Goal: Information Seeking & Learning: Learn about a topic

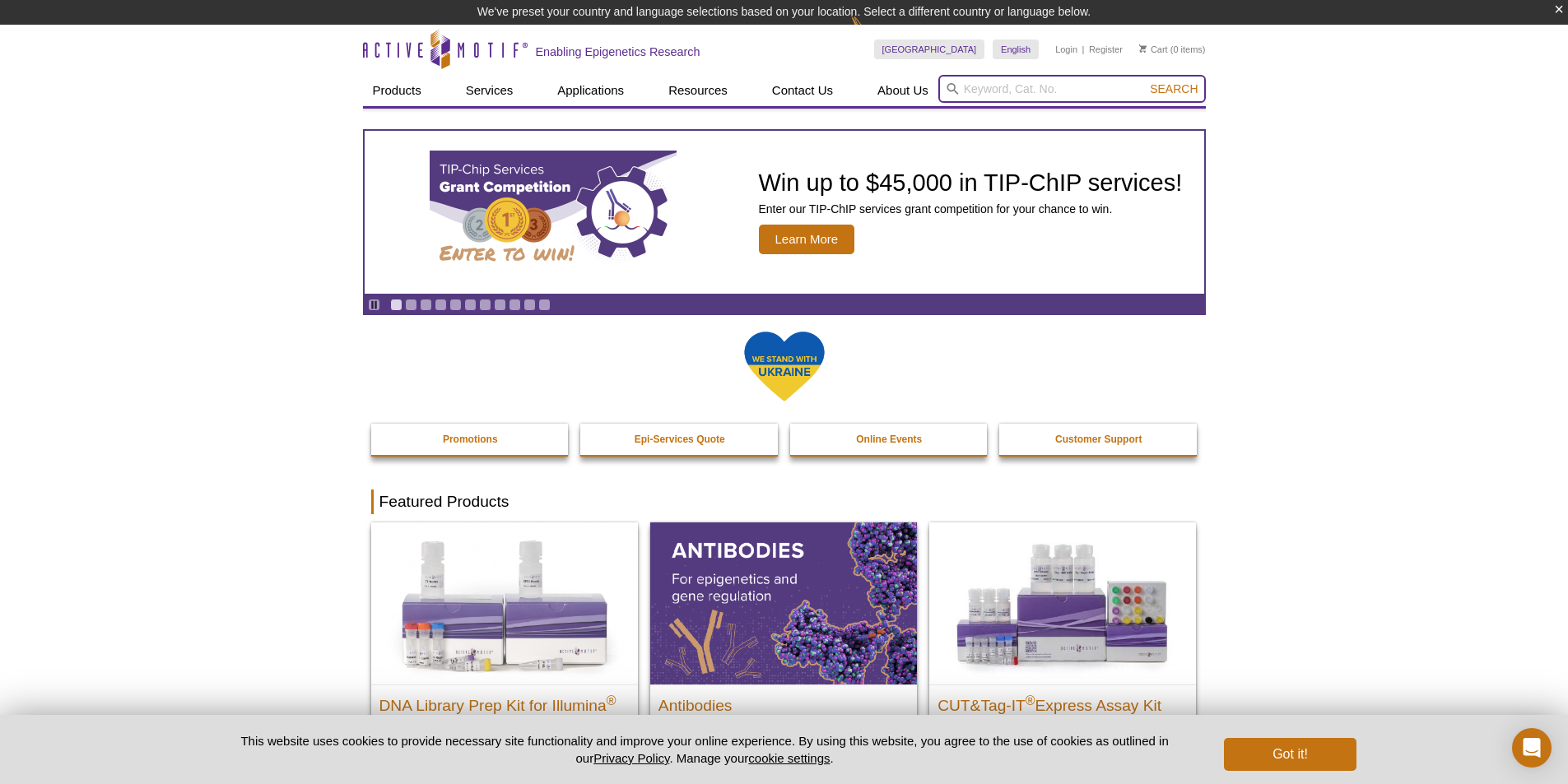
click at [1036, 92] on input "search" at bounding box center [1072, 89] width 268 height 28
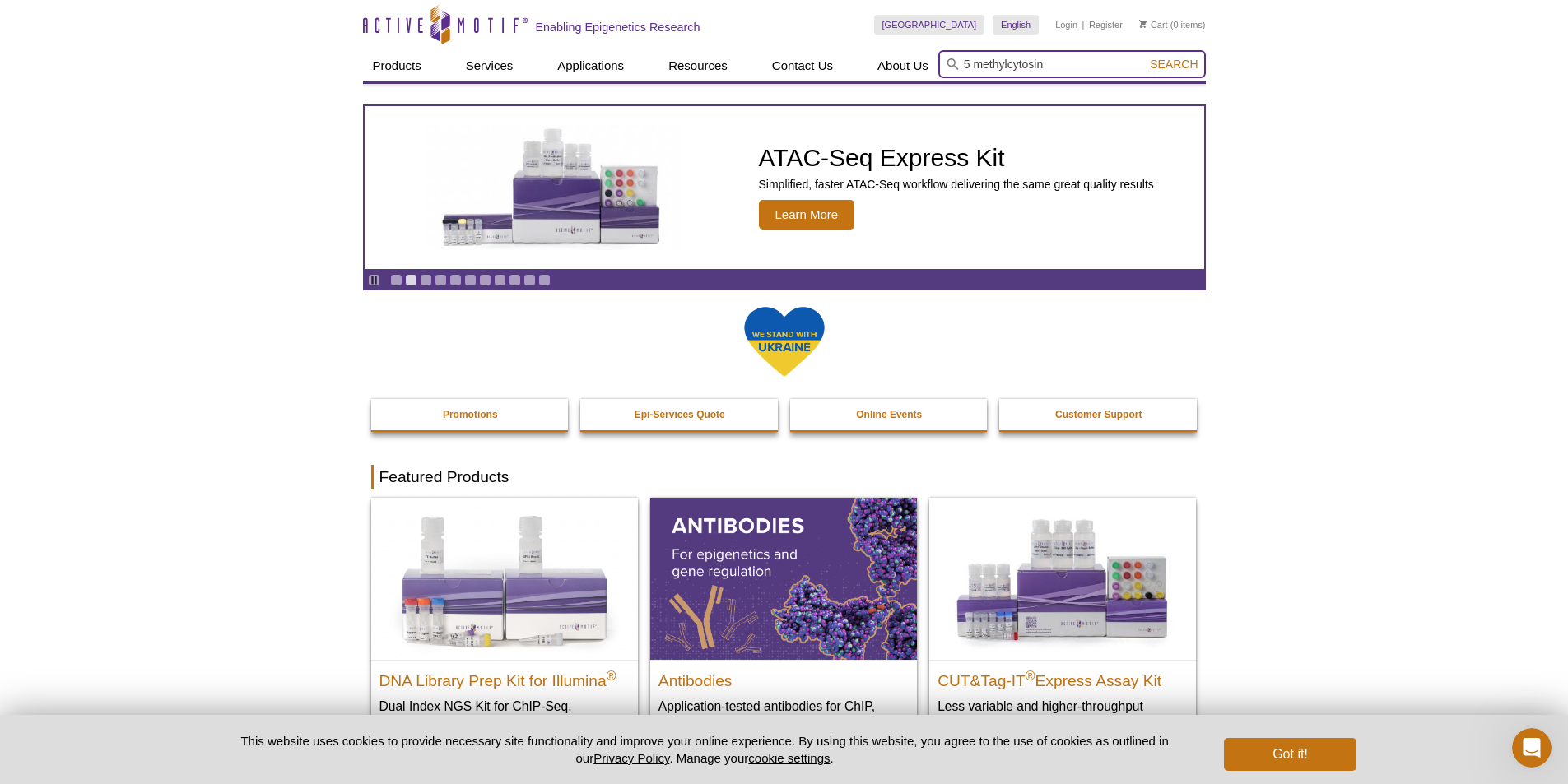
type input "5 methylcytosin"
click at [1146, 56] on button "Search" at bounding box center [1174, 63] width 58 height 15
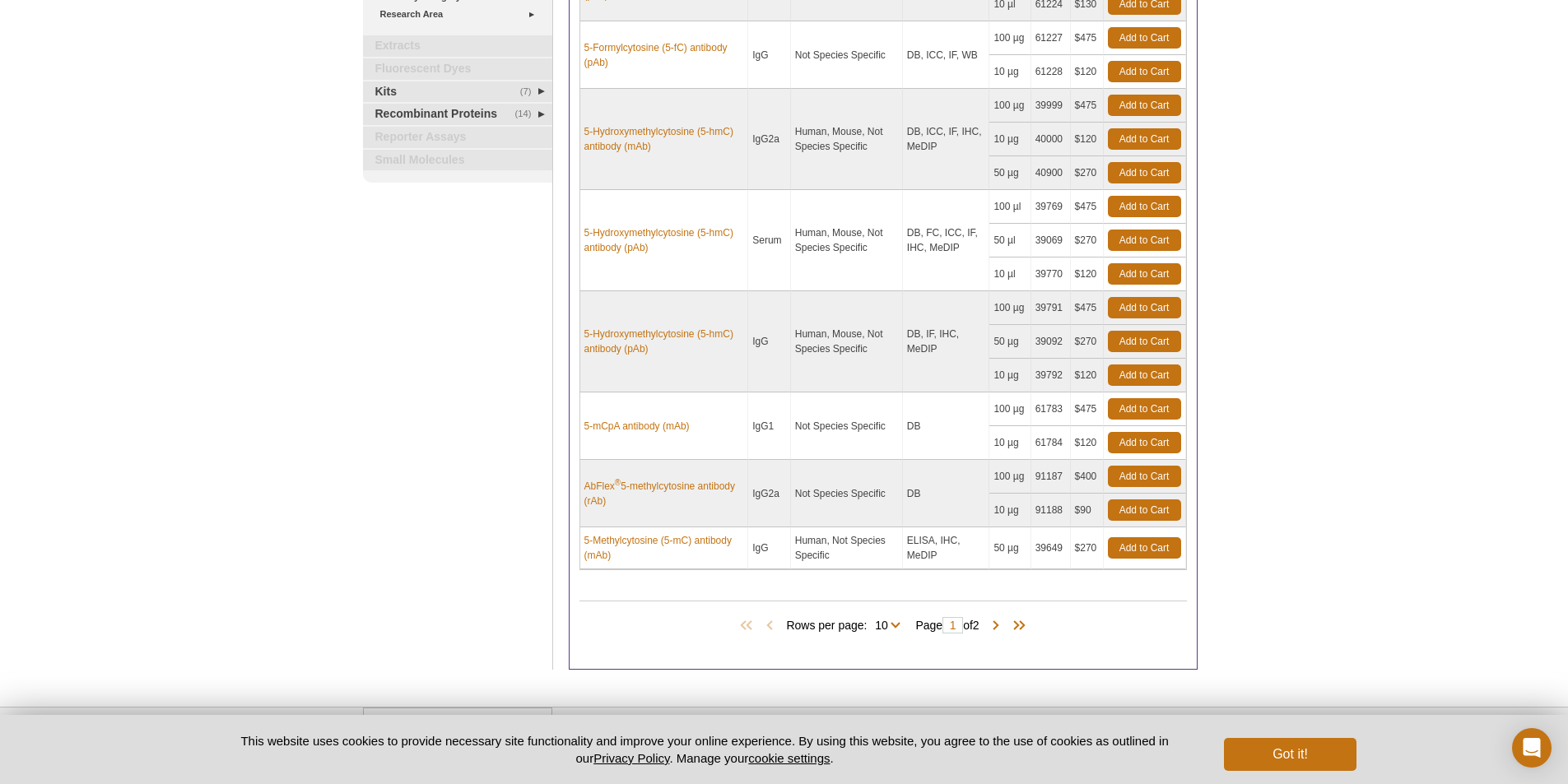
scroll to position [494, 0]
click at [706, 535] on link "5-Methylcytosine (5-mC) antibody (mAb)" at bounding box center [663, 547] width 160 height 30
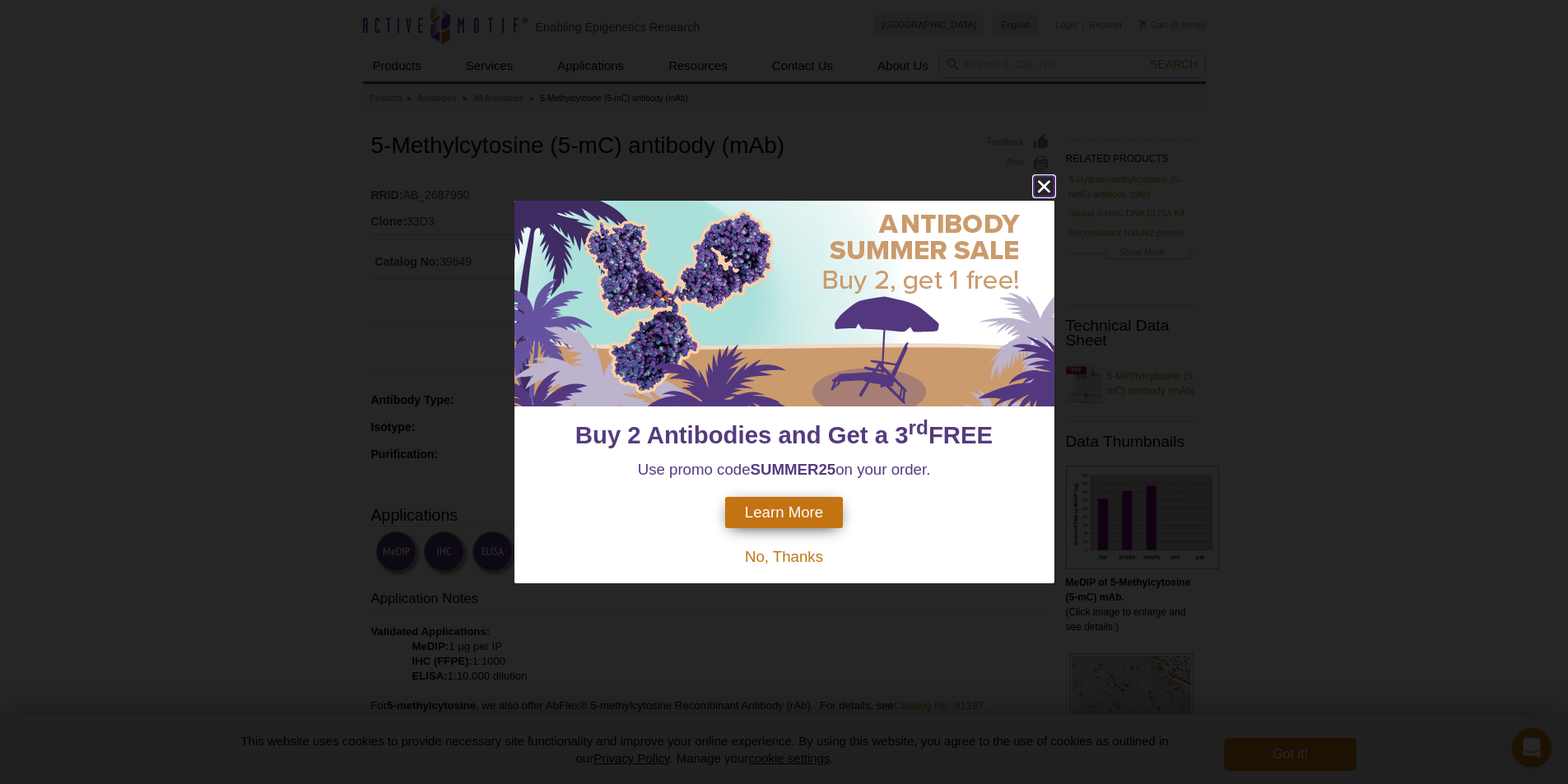
click at [1048, 181] on icon "close" at bounding box center [1043, 186] width 21 height 21
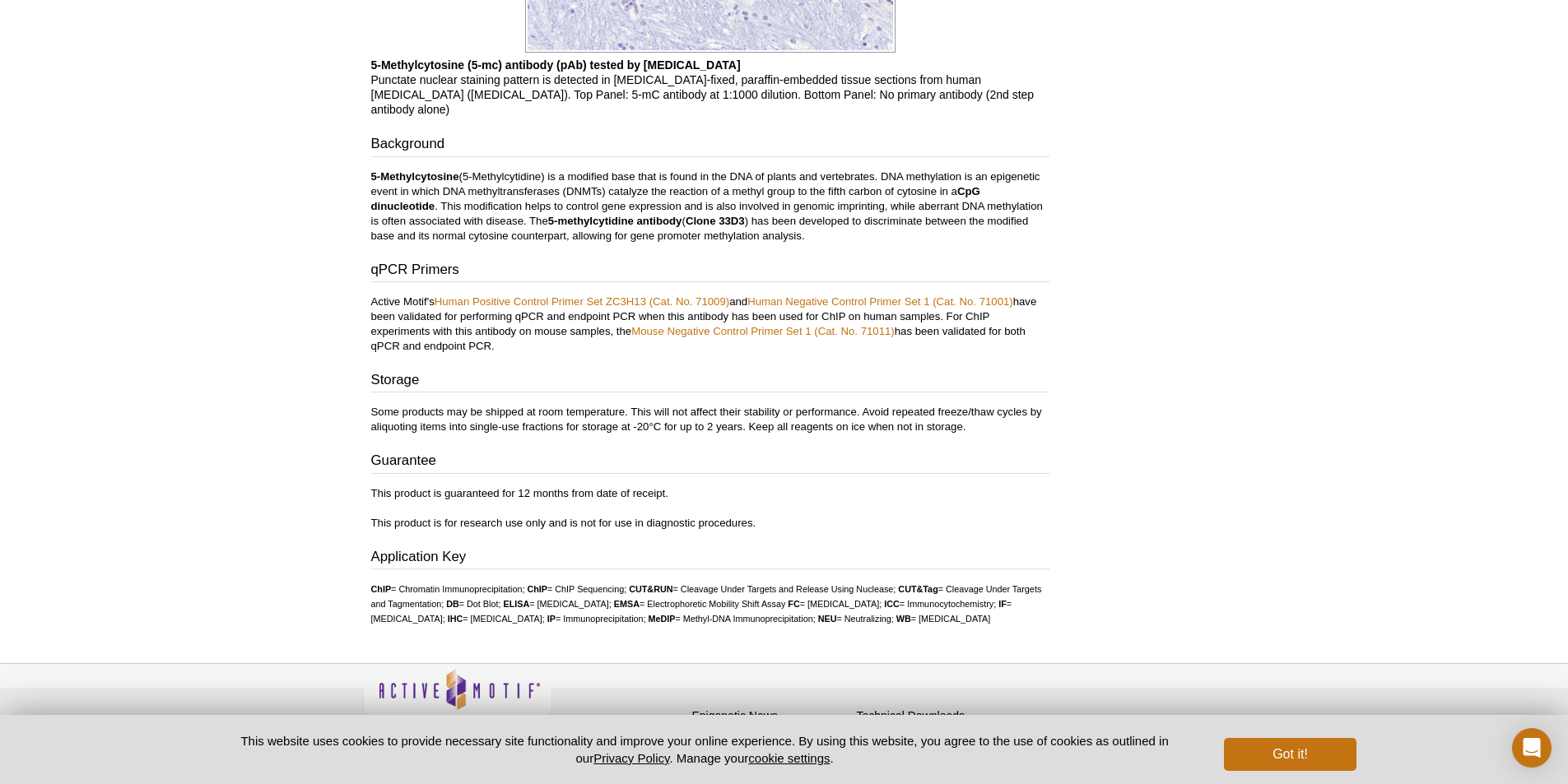
scroll to position [1874, 0]
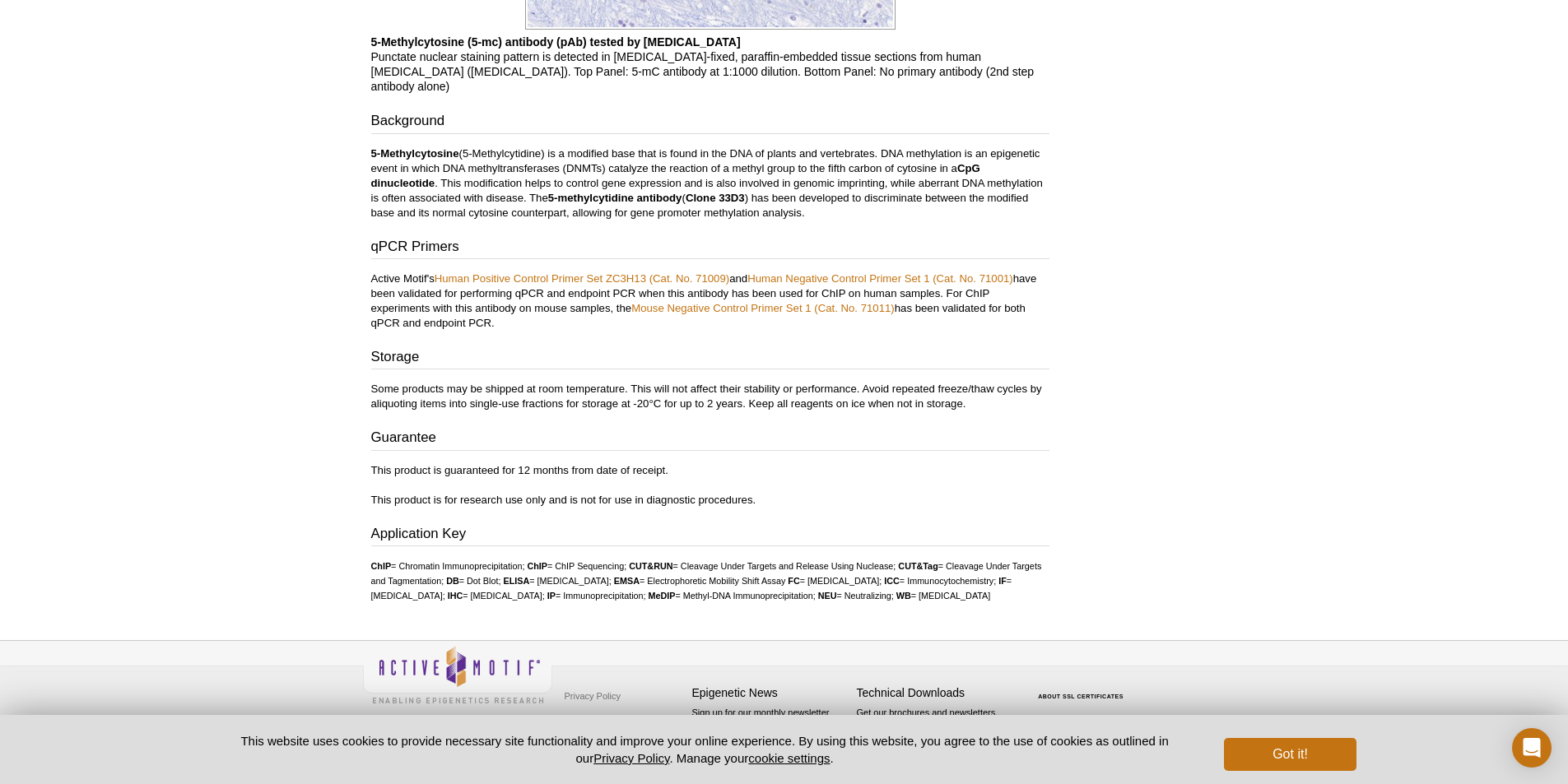
drag, startPoint x: 847, startPoint y: 533, endPoint x: 711, endPoint y: 534, distance: 136.0
click at [711, 534] on div "Application Key ChIP = Chromatin Immunoprecipitation; ChIP = ChIP Sequencing; C…" at bounding box center [710, 564] width 678 height 80
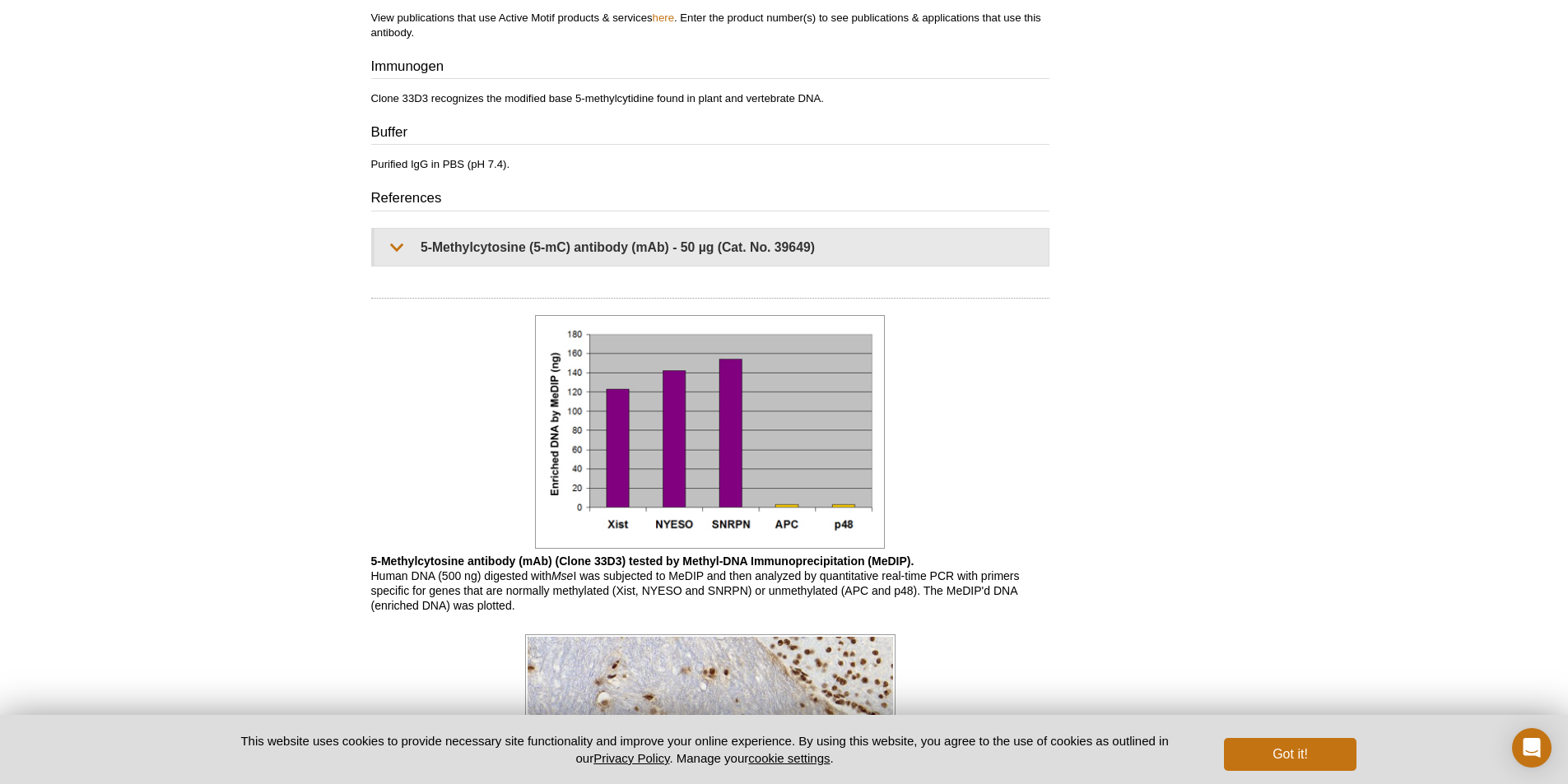
scroll to position [805, 0]
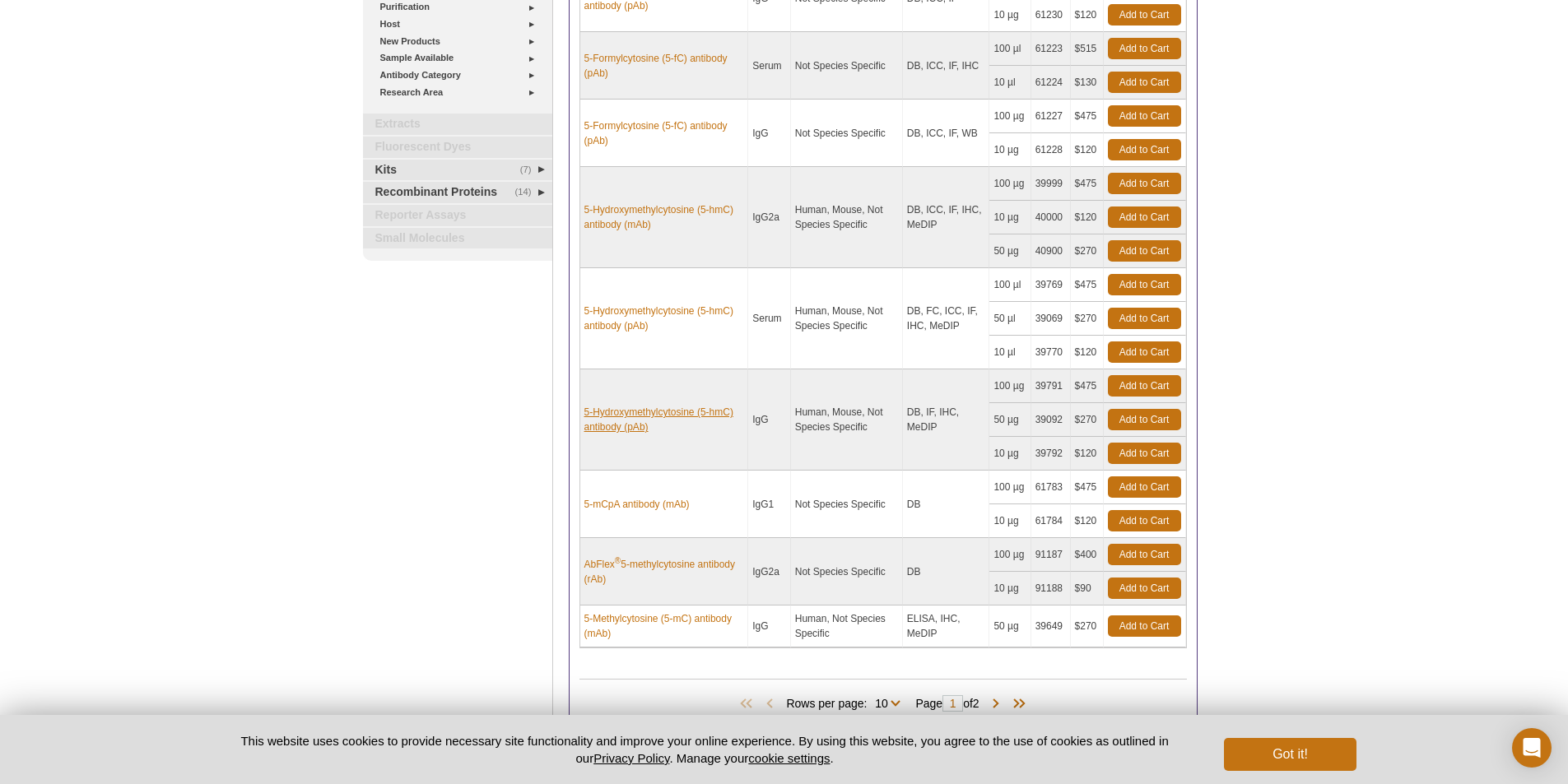
scroll to position [387, 0]
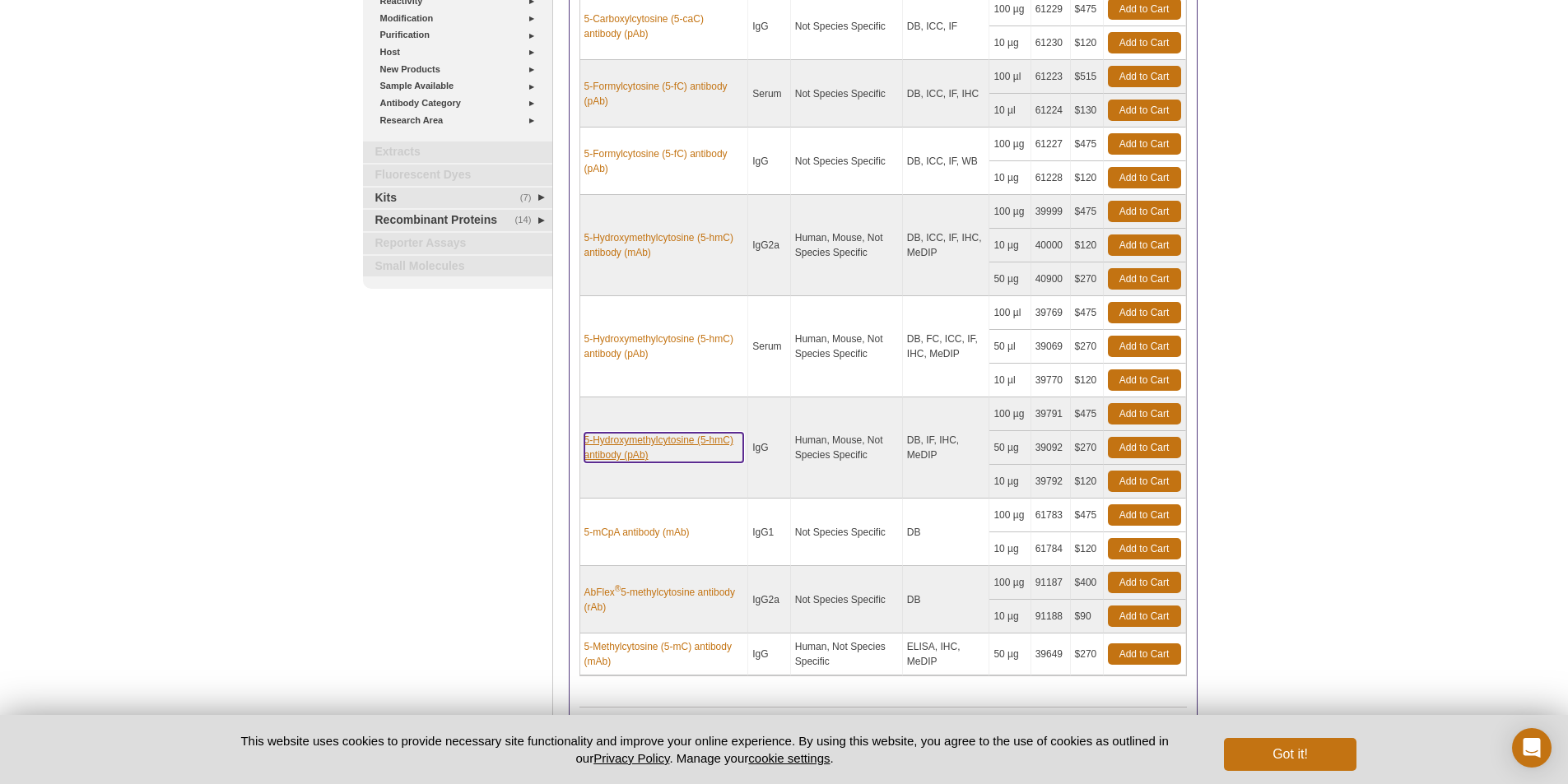
click at [627, 458] on link "5-Hydroxymethylcytosine (5-hmC) antibody (pAb)" at bounding box center [663, 448] width 160 height 30
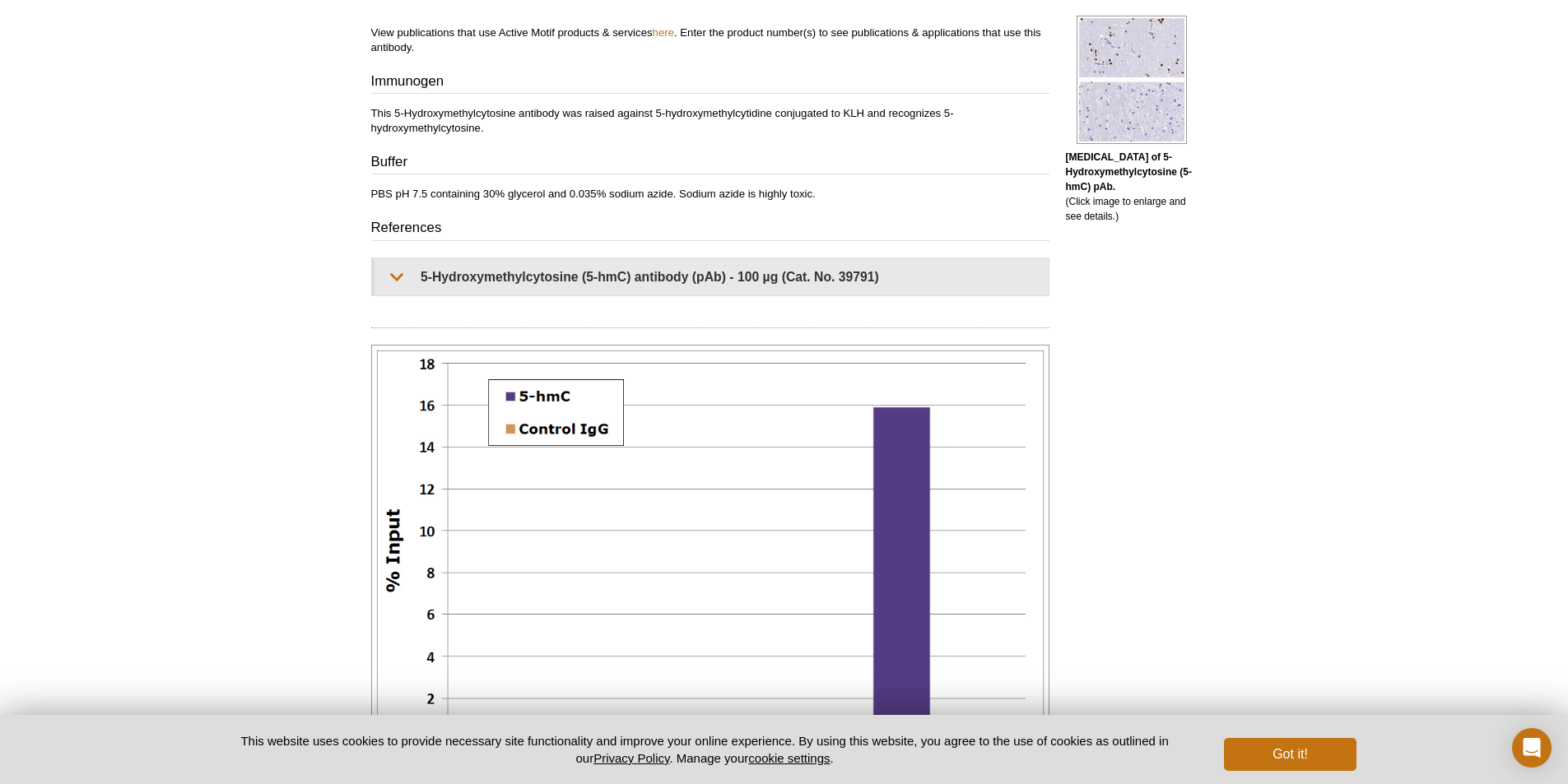
scroll to position [823, 0]
